Goal: Transaction & Acquisition: Purchase product/service

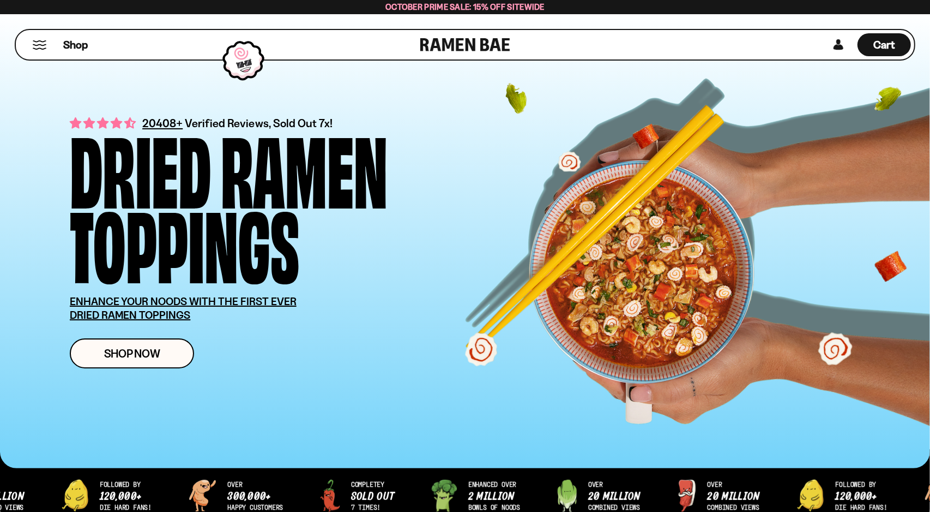
click at [476, 11] on span "October Prime Sale: 15% off Sitewide" at bounding box center [465, 7] width 159 height 10
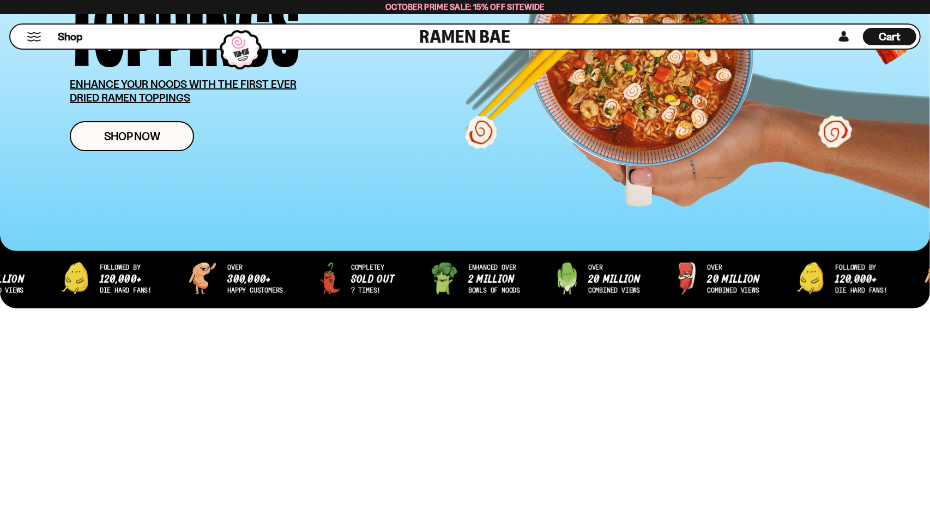
scroll to position [218, 0]
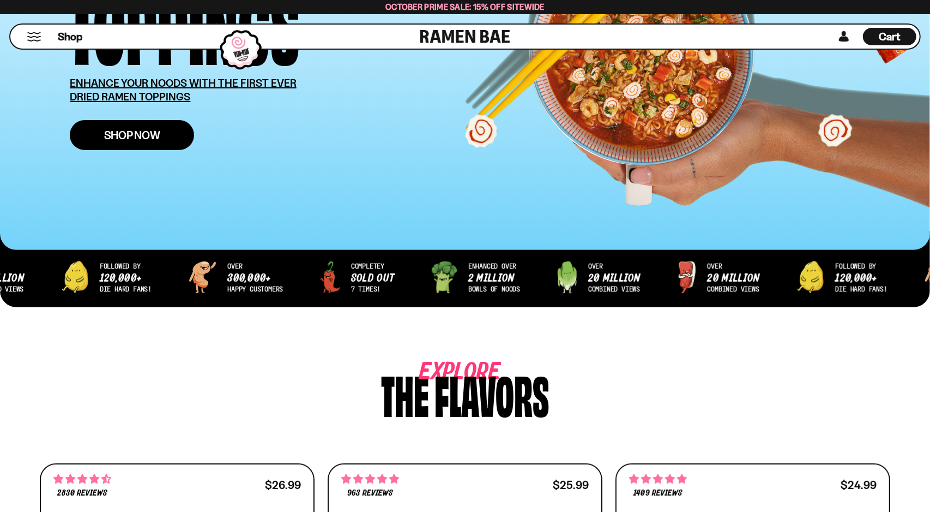
click at [145, 140] on span "Shop Now" at bounding box center [132, 134] width 56 height 11
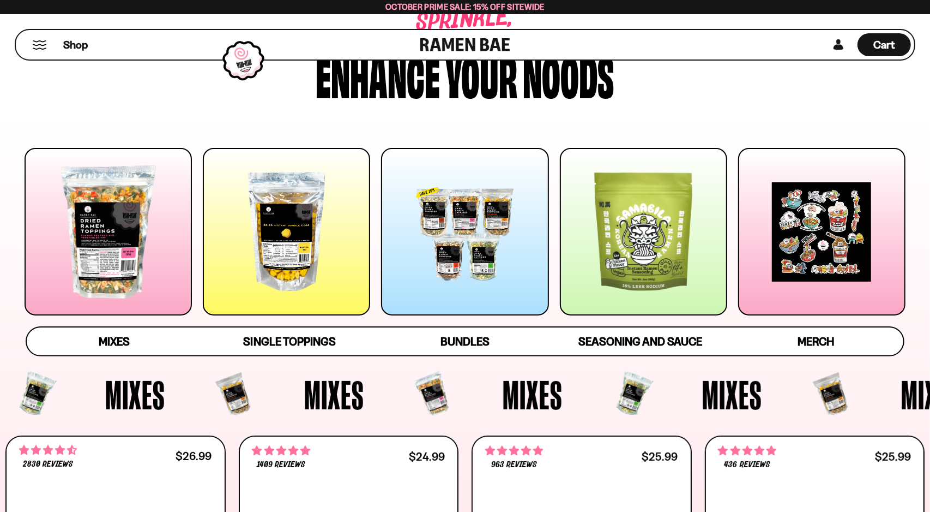
scroll to position [109, 0]
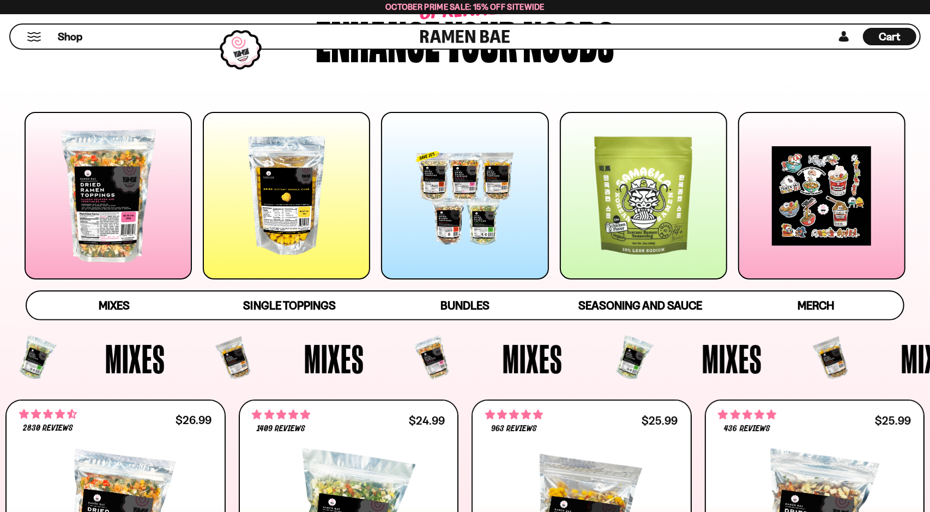
click at [130, 251] on div at bounding box center [108, 195] width 167 height 167
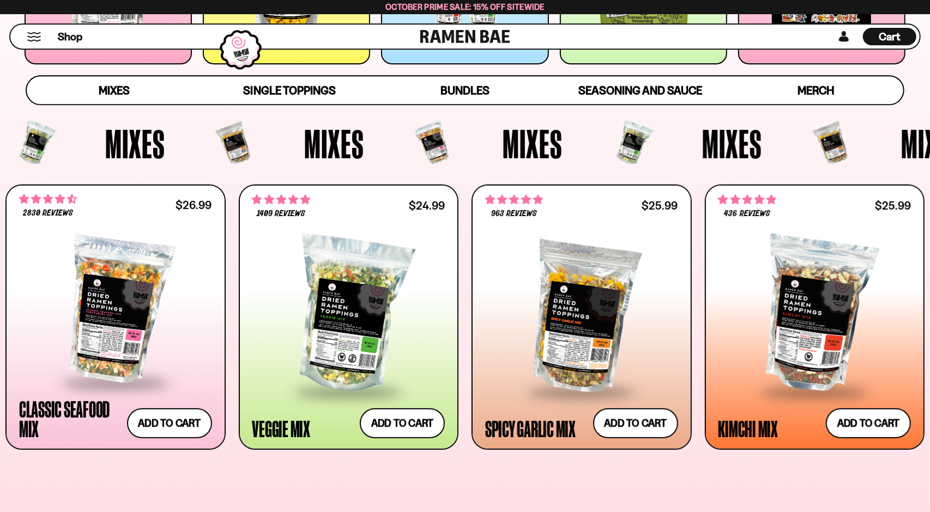
scroll to position [269, 0]
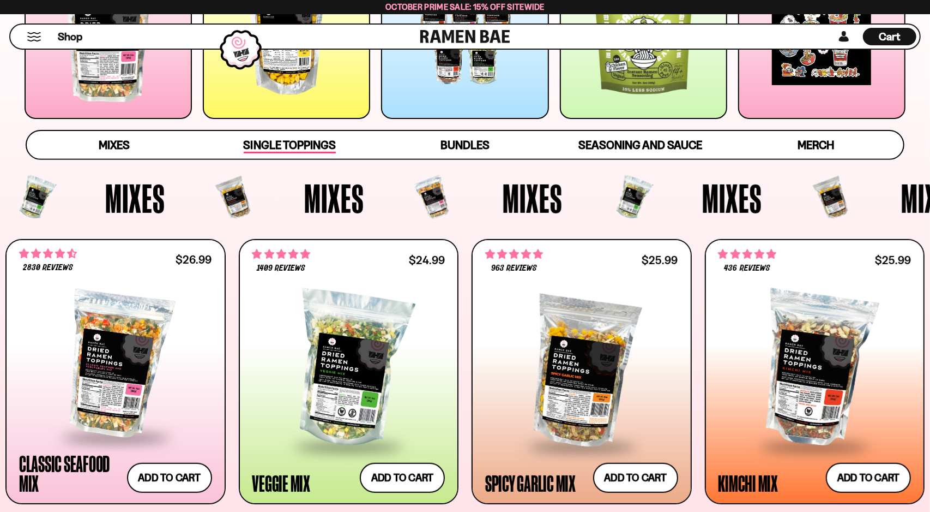
click at [300, 151] on span "Single Toppings" at bounding box center [290, 145] width 92 height 15
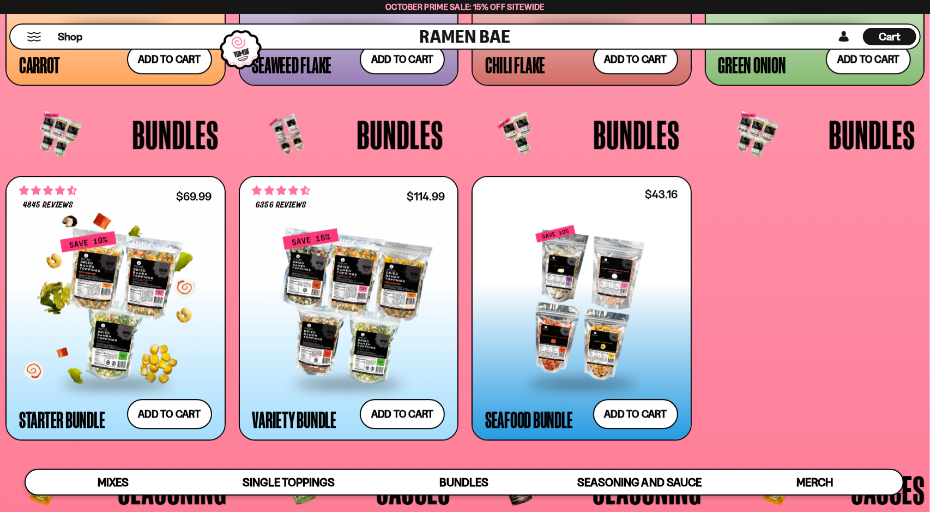
scroll to position [2493, 0]
